Goal: Task Accomplishment & Management: Complete application form

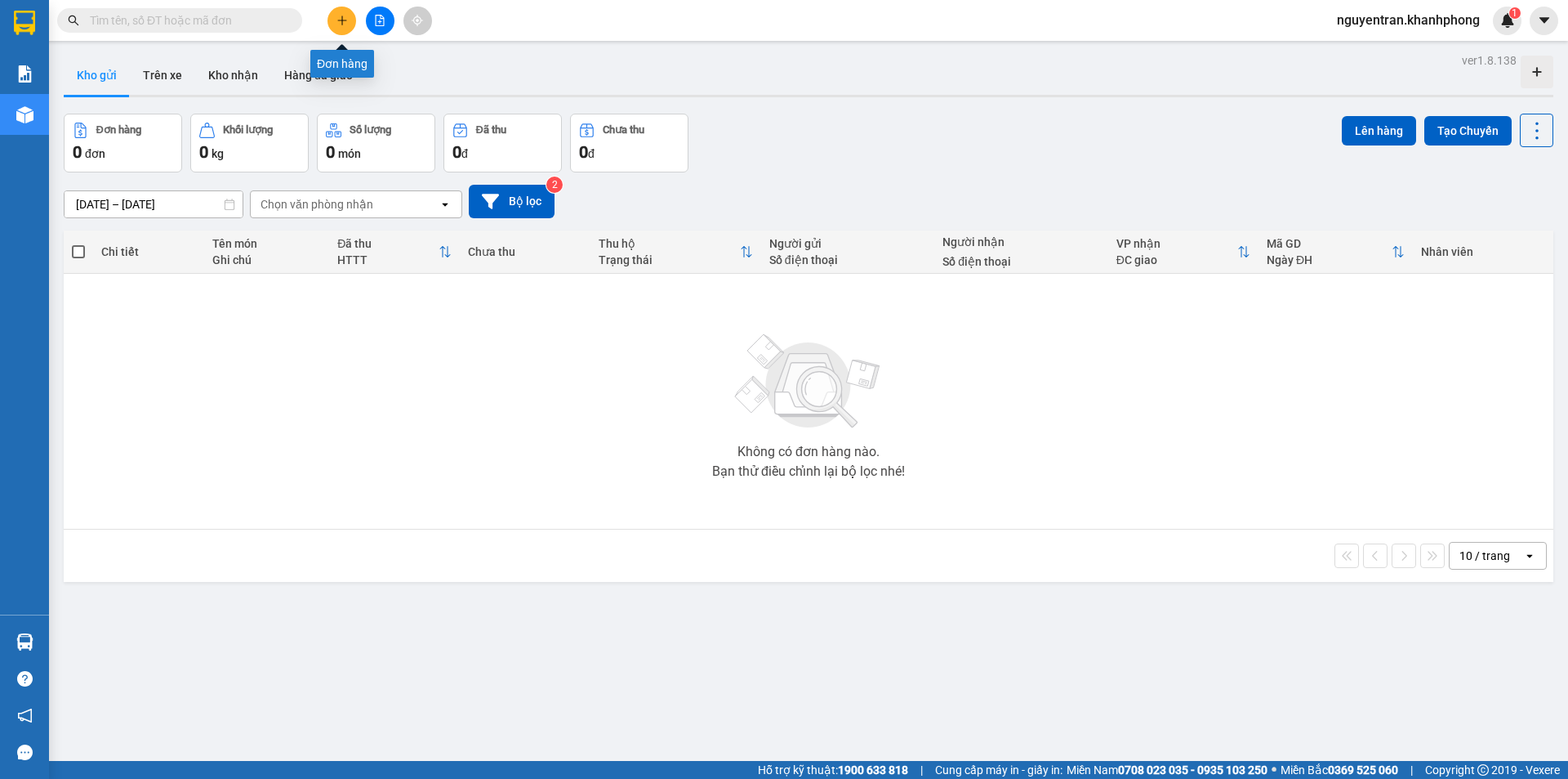
click at [340, 19] on icon "plus" at bounding box center [342, 21] width 12 height 12
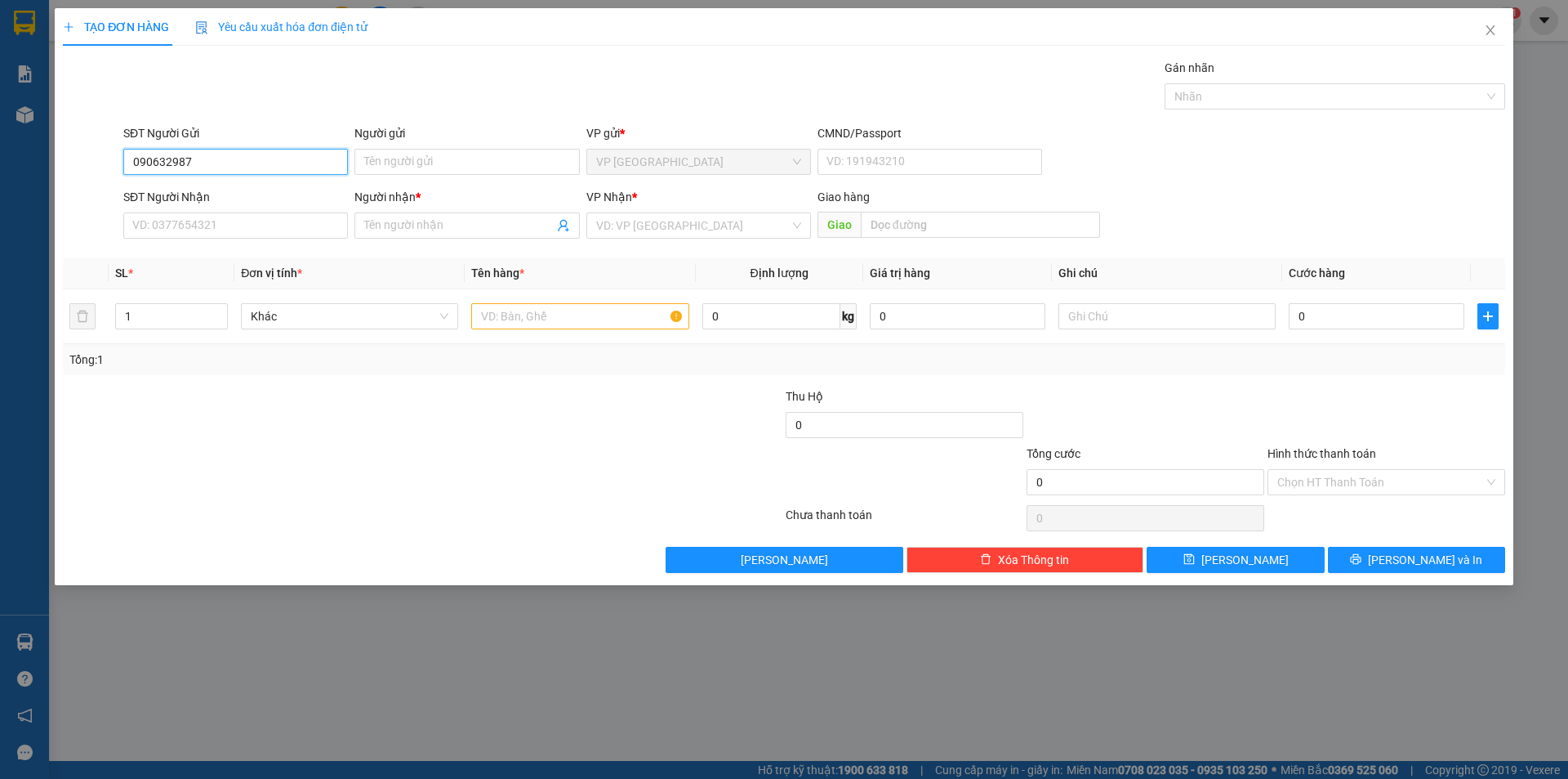
type input "0906329879"
click at [277, 192] on div "0906329879 - [PERSON_NAME]" at bounding box center [235, 195] width 205 height 18
type input "[PERSON_NAME]"
type input "0906329879"
click at [219, 242] on div "SĐT Người Nhận VD: 0377654321" at bounding box center [235, 217] width 225 height 57
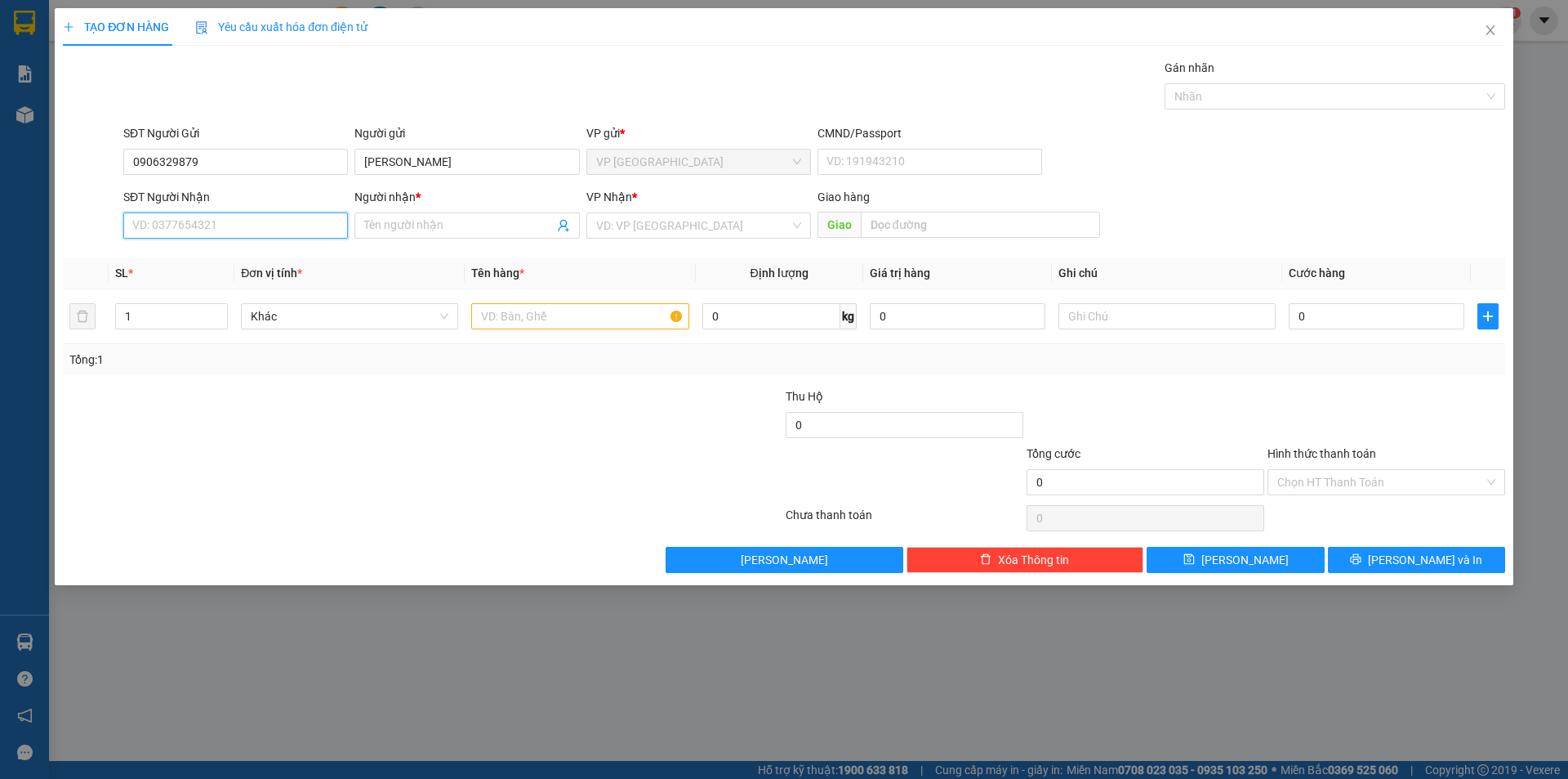
click at [218, 233] on input "SĐT Người Nhận" at bounding box center [235, 226] width 225 height 27
type input "0967299993"
click at [234, 254] on div "0967299993 - [PERSON_NAME]" at bounding box center [235, 258] width 205 height 18
type input "[PERSON_NAME]"
type input "0967299993"
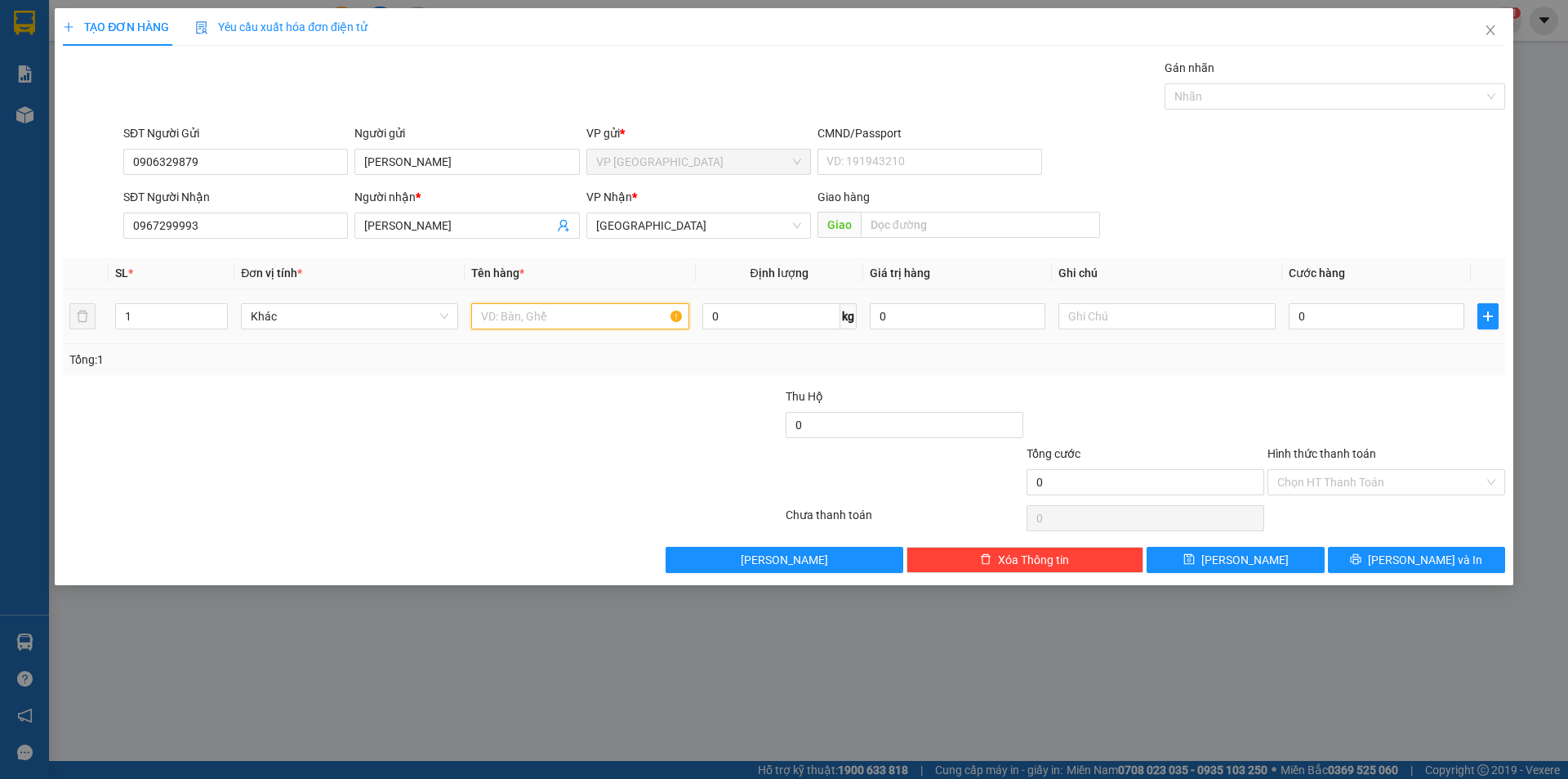
click at [595, 315] on input "text" at bounding box center [580, 316] width 217 height 27
type input "1 BÌ THƯ"
click at [1337, 311] on input "0" at bounding box center [1377, 316] width 176 height 27
type input "2"
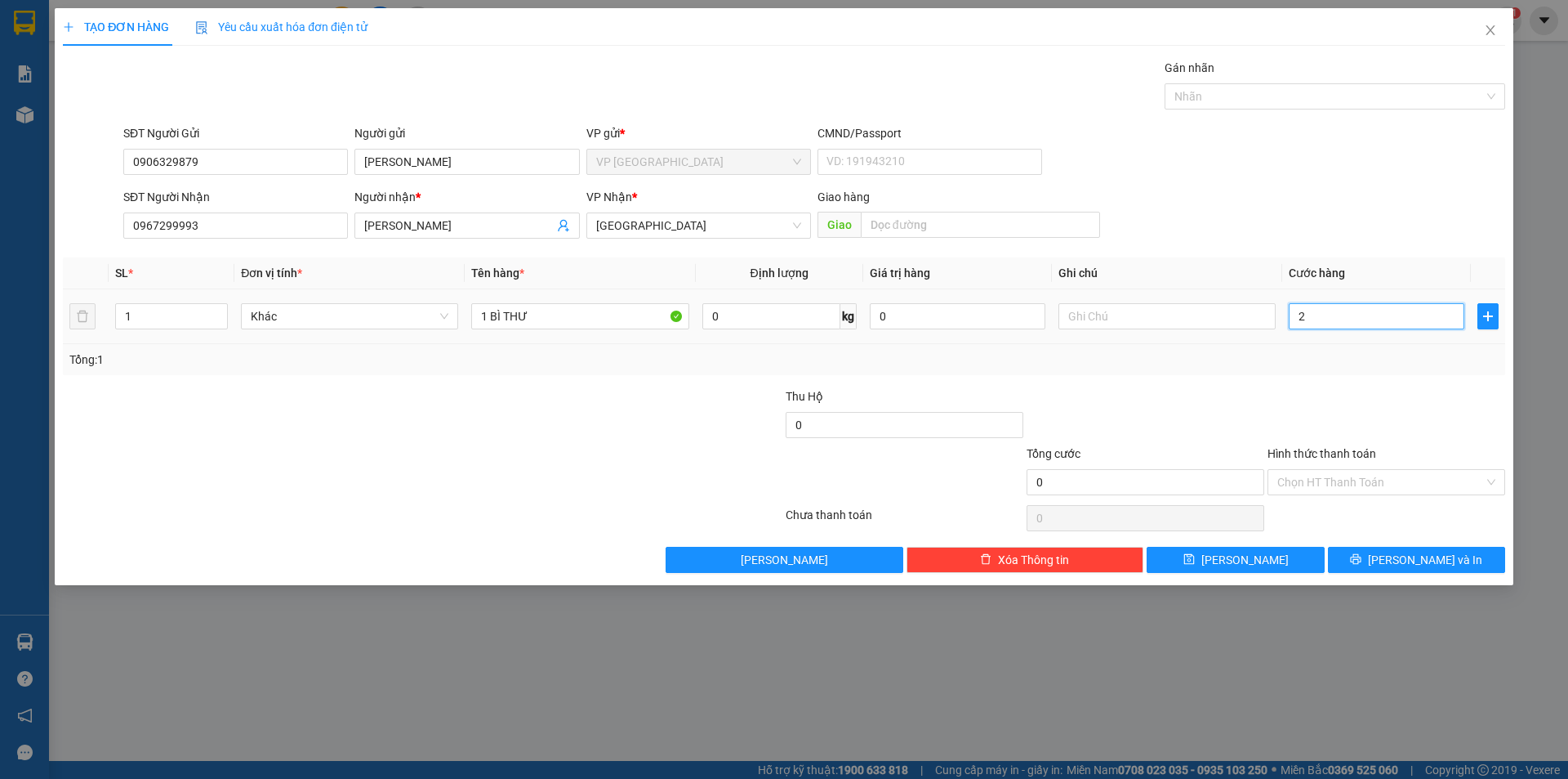
type input "2"
type input "20"
type input "200"
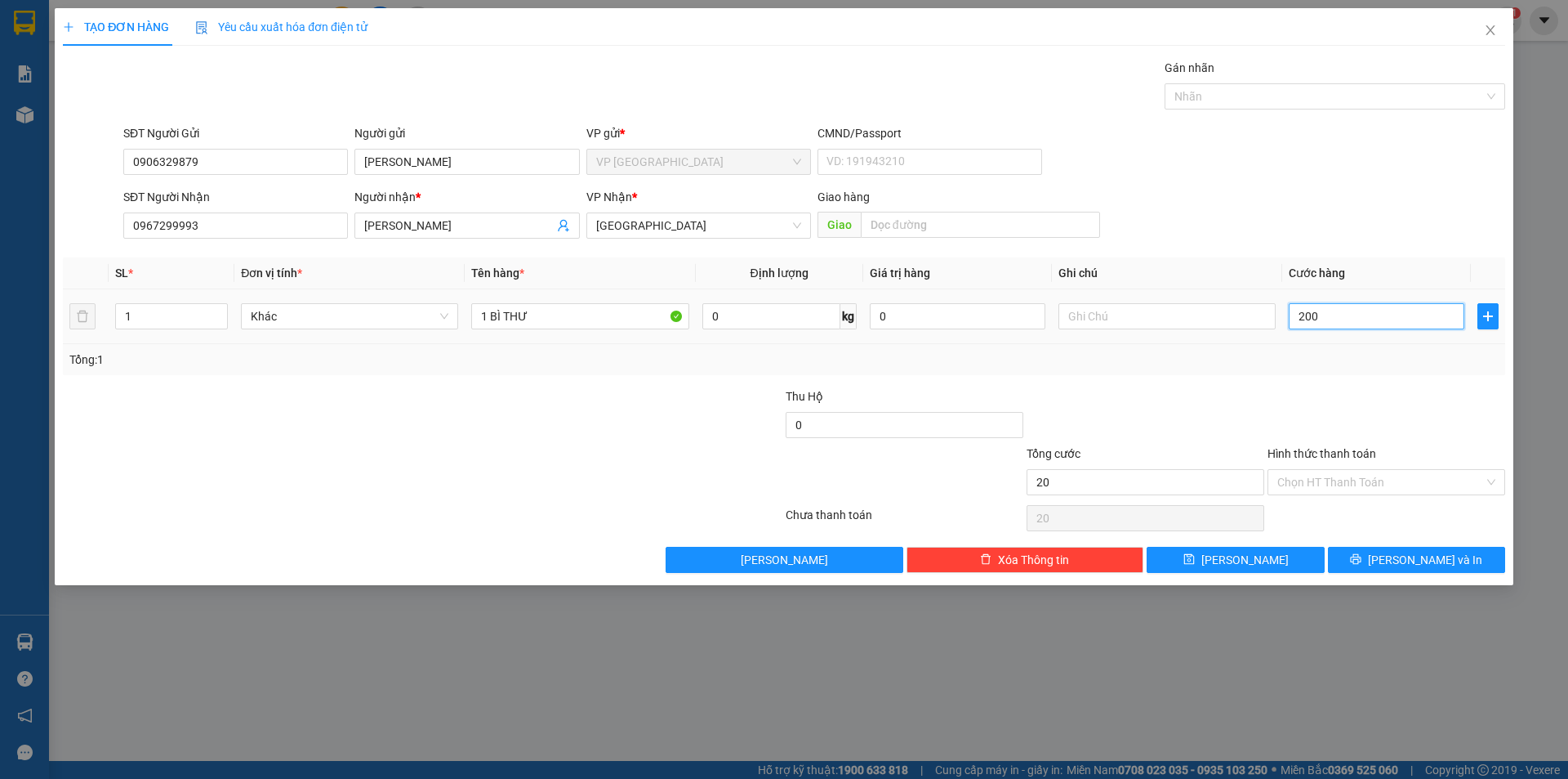
type input "200"
type input "2.000"
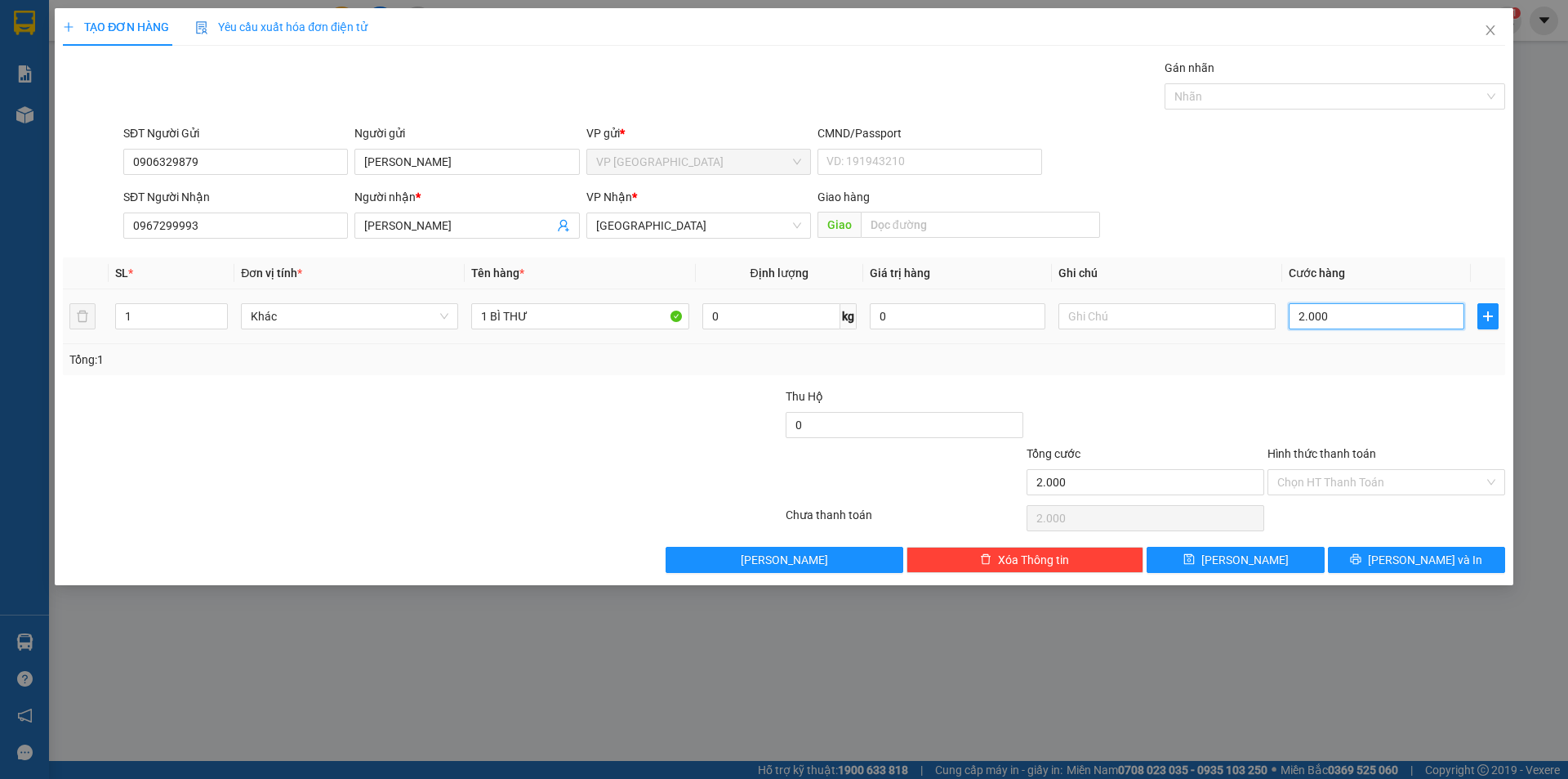
type input "20.000"
click at [1290, 481] on input "Hình thức thanh toán" at bounding box center [1381, 482] width 206 height 25
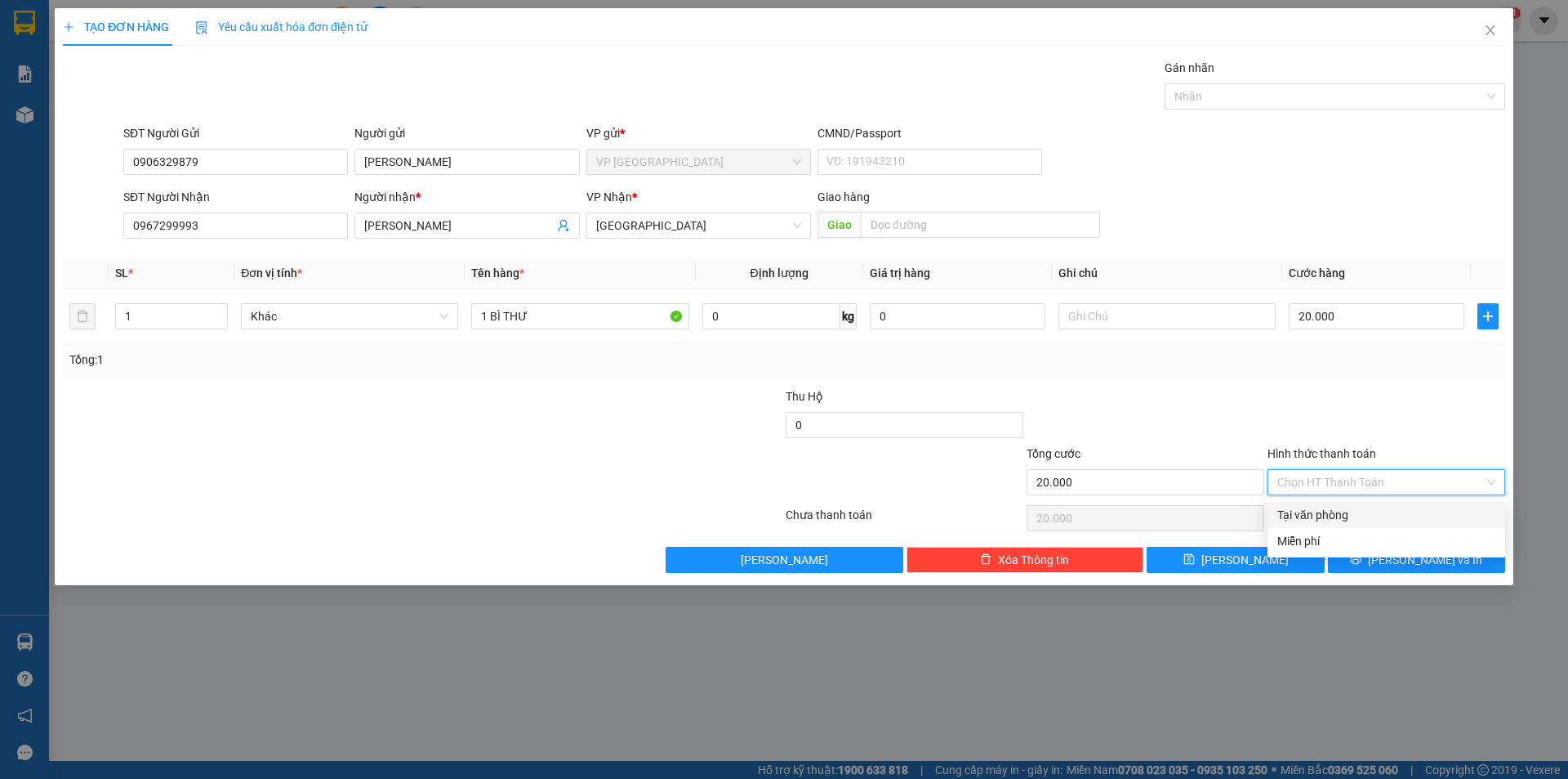
click at [1224, 365] on div "Tổng: 1" at bounding box center [784, 360] width 1430 height 18
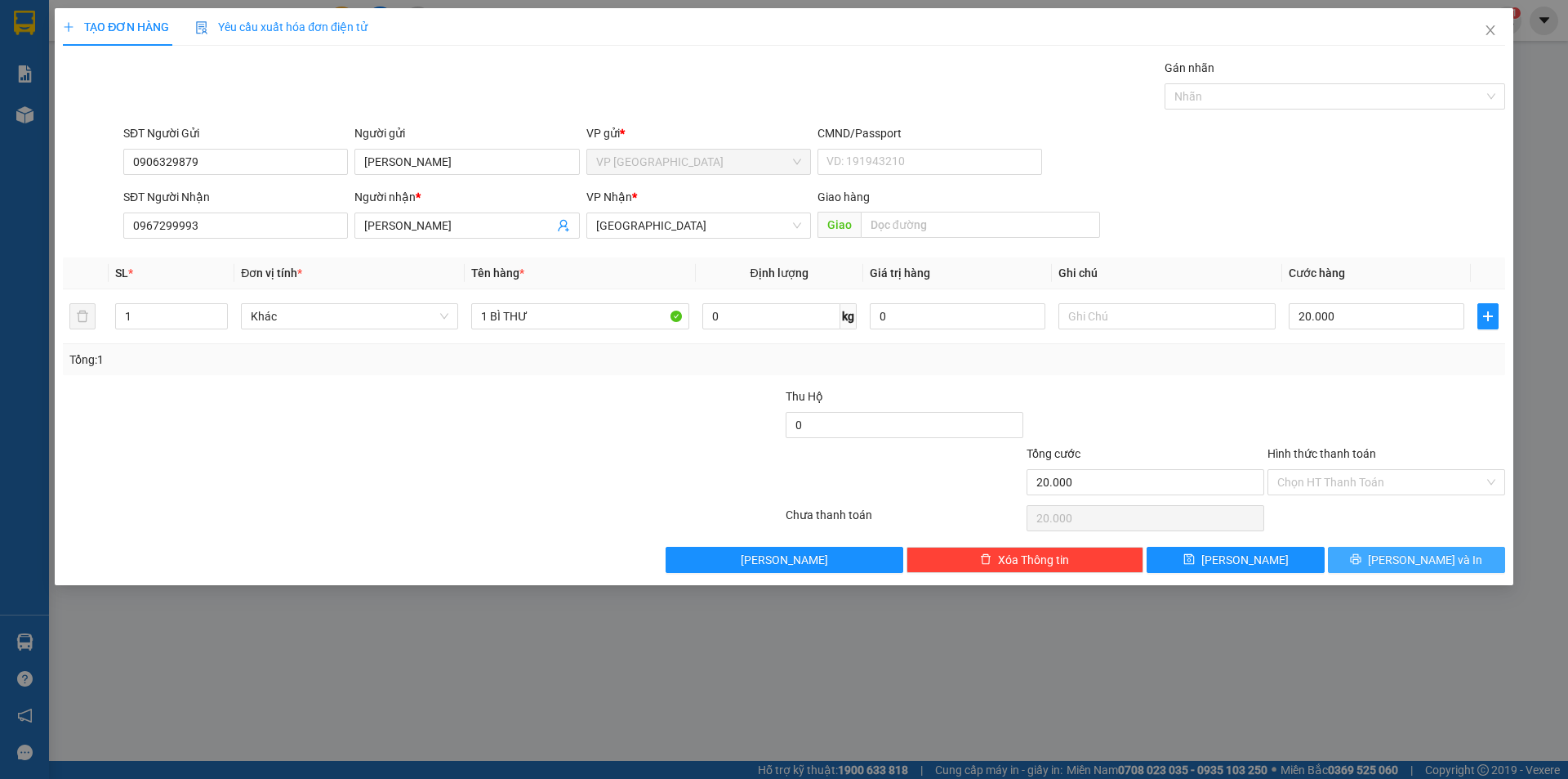
click at [1371, 559] on button "[PERSON_NAME] và In" at bounding box center [1417, 560] width 177 height 27
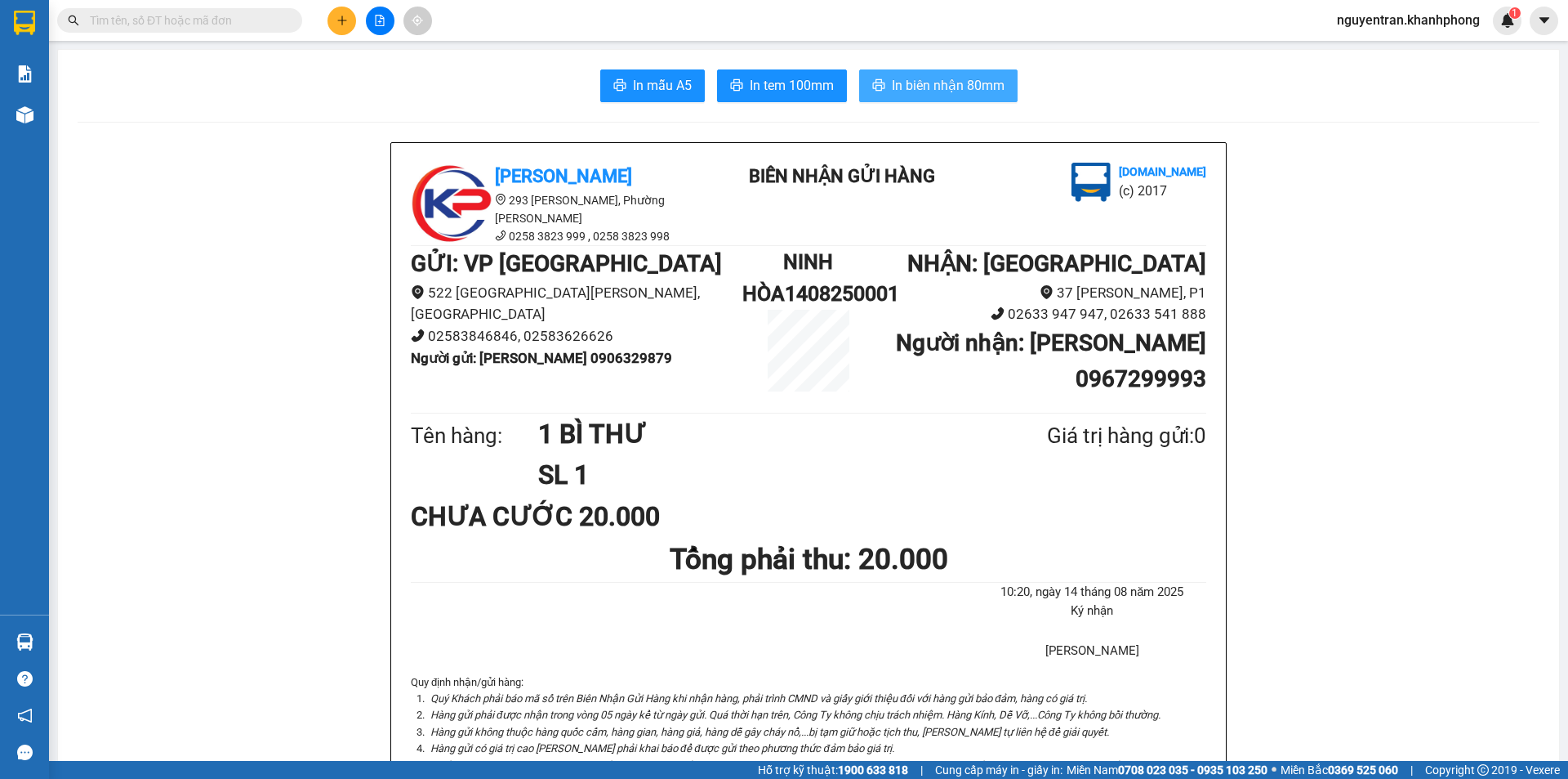
click at [925, 72] on button "In biên nhận 80mm" at bounding box center [938, 85] width 158 height 32
click at [969, 84] on span "In biên nhận 80mm" at bounding box center [949, 85] width 113 height 21
